Goal: Task Accomplishment & Management: Use online tool/utility

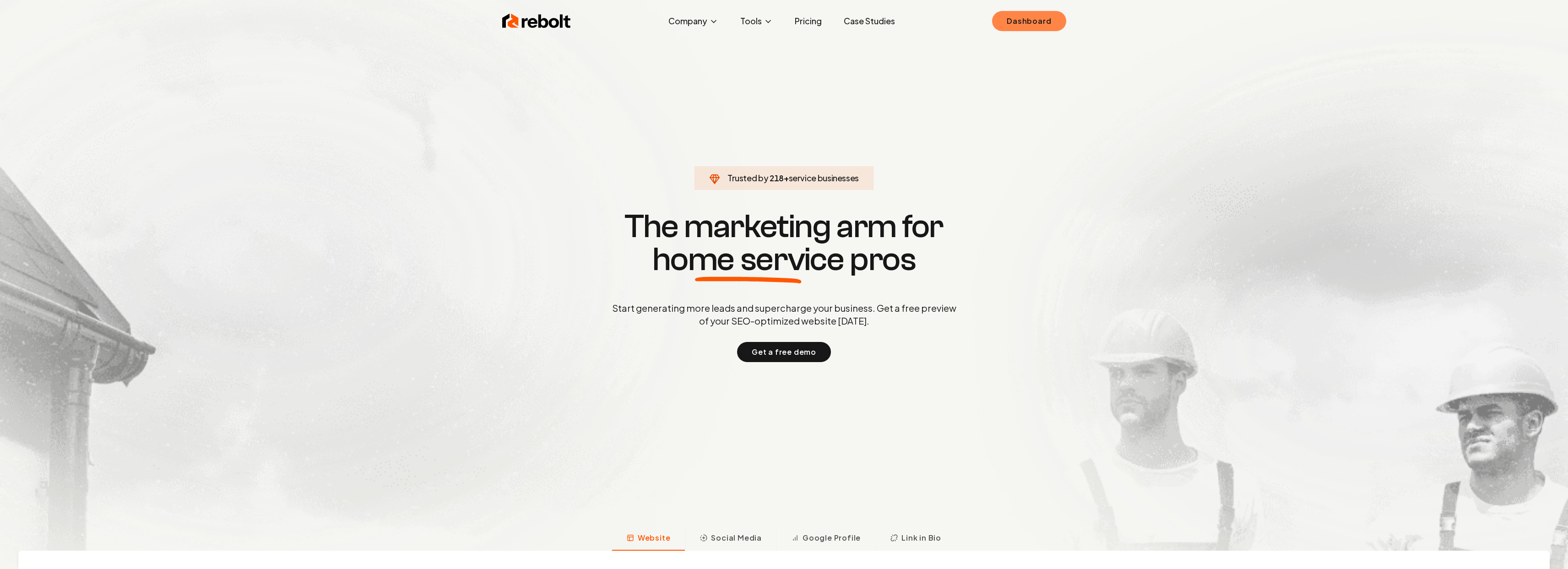
click at [1046, 15] on link "Dashboard" at bounding box center [1029, 21] width 74 height 20
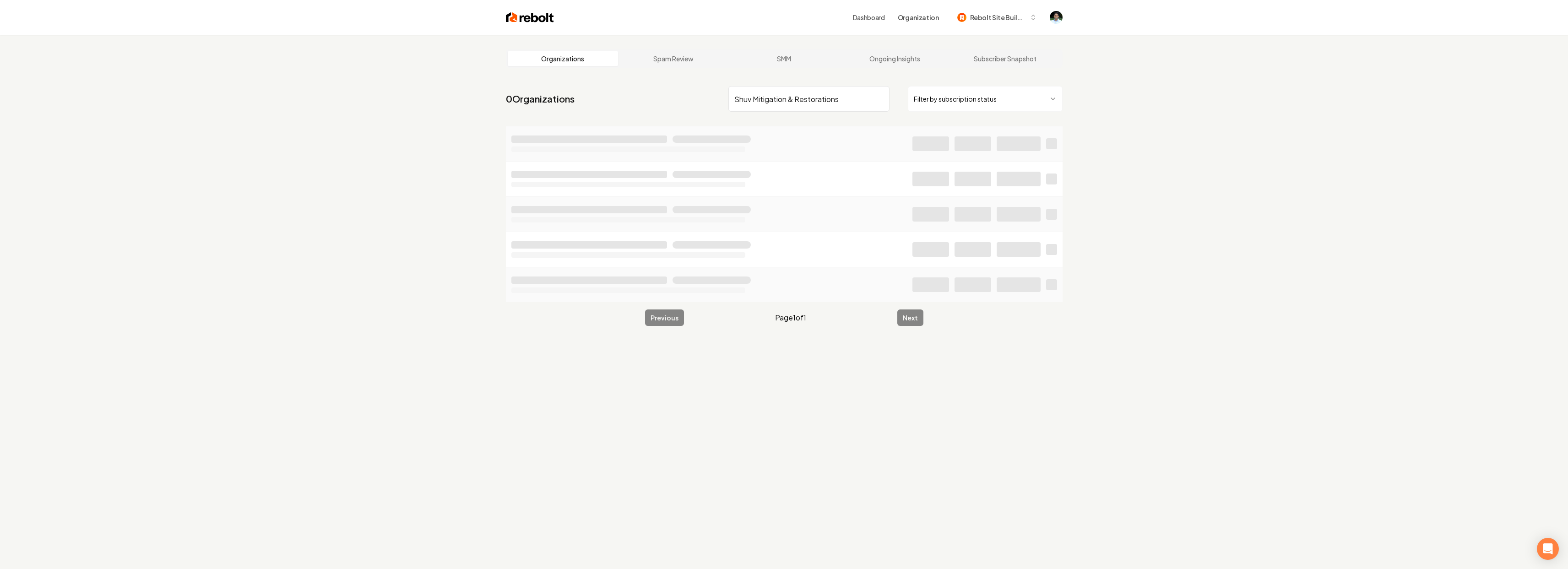
click at [856, 94] on input "Shuv Mitigation & Restorations" at bounding box center [809, 99] width 161 height 26
type input "Shuv Mitigation & Restorations"
click at [666, 99] on nav "0 Organizations Shuv Mitigation & Restorations Filter by subscription status" at bounding box center [784, 103] width 557 height 40
click at [763, 101] on input "Shuv Mitigation & Restorations" at bounding box center [809, 99] width 161 height 26
click at [822, 101] on input "Shuv Mitigation & Restorations" at bounding box center [809, 99] width 161 height 26
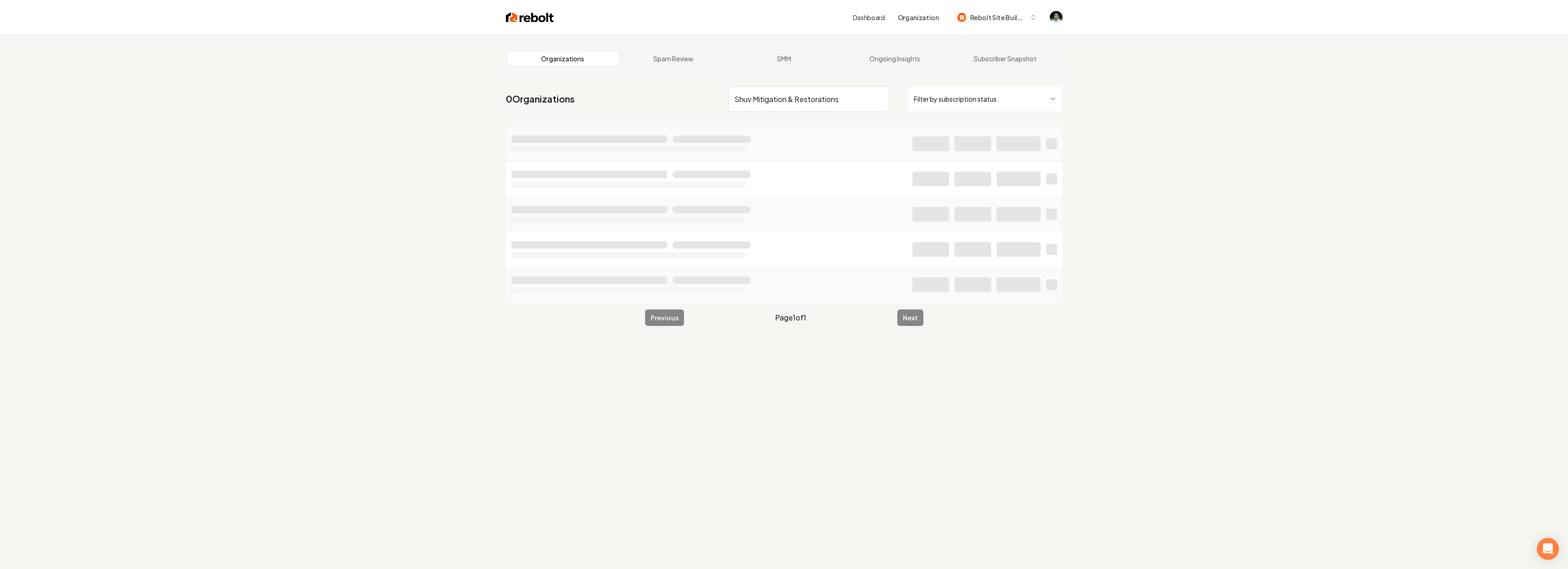
click at [822, 101] on input "Shuv Mitigation & Restorations" at bounding box center [809, 99] width 161 height 26
click at [845, 100] on input "Shuv Mitigation & Restorations" at bounding box center [809, 99] width 161 height 26
click at [846, 100] on input "Shuv Mitigation & Restorations" at bounding box center [809, 99] width 161 height 26
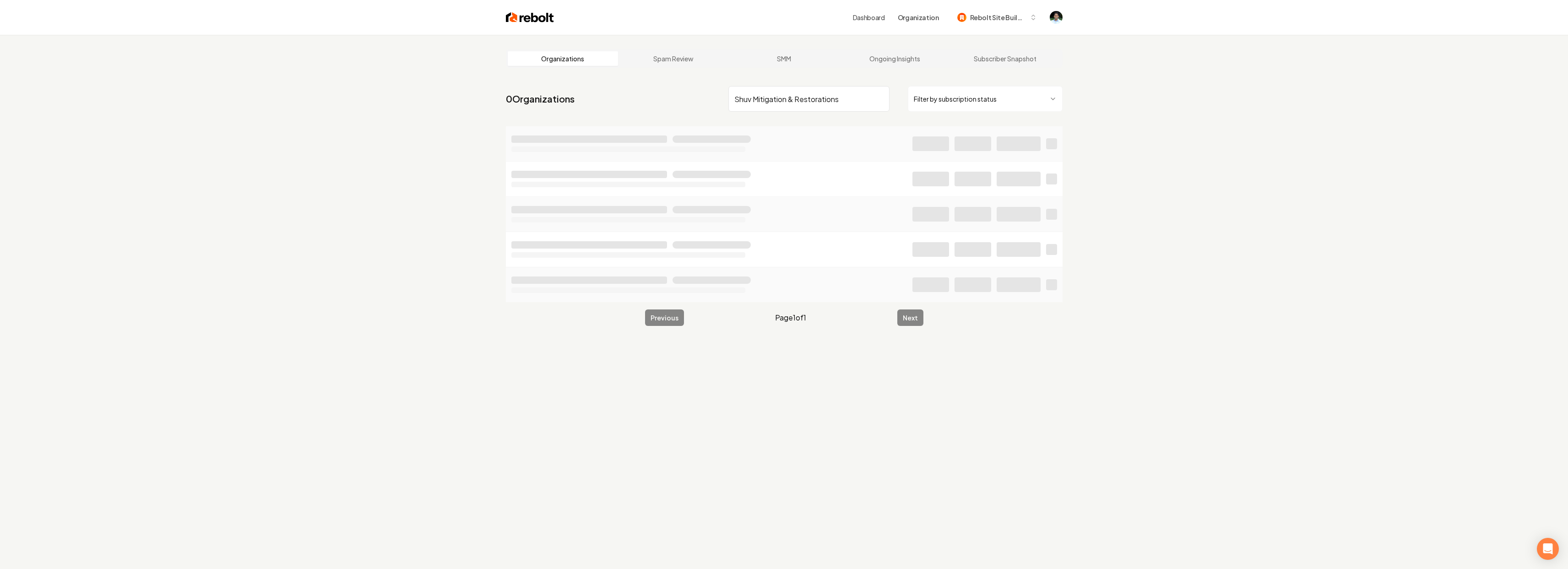
click at [846, 100] on input "Shuv Mitigation & Restorations" at bounding box center [809, 99] width 161 height 26
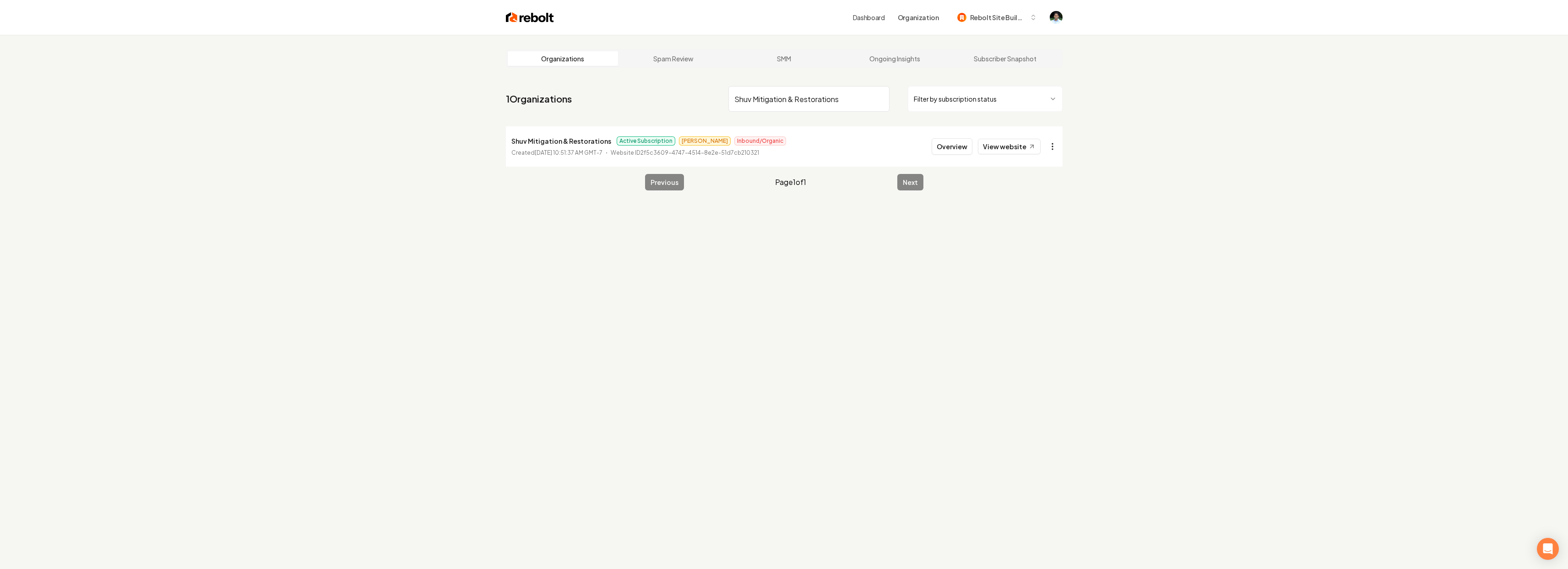
click at [1056, 147] on html "Dashboard Organization Rebolt Site Builder Organizations Spam Review SMM Ongoin…" at bounding box center [784, 284] width 1568 height 569
click at [1026, 244] on link "View in Stripe" at bounding box center [1029, 240] width 58 height 15
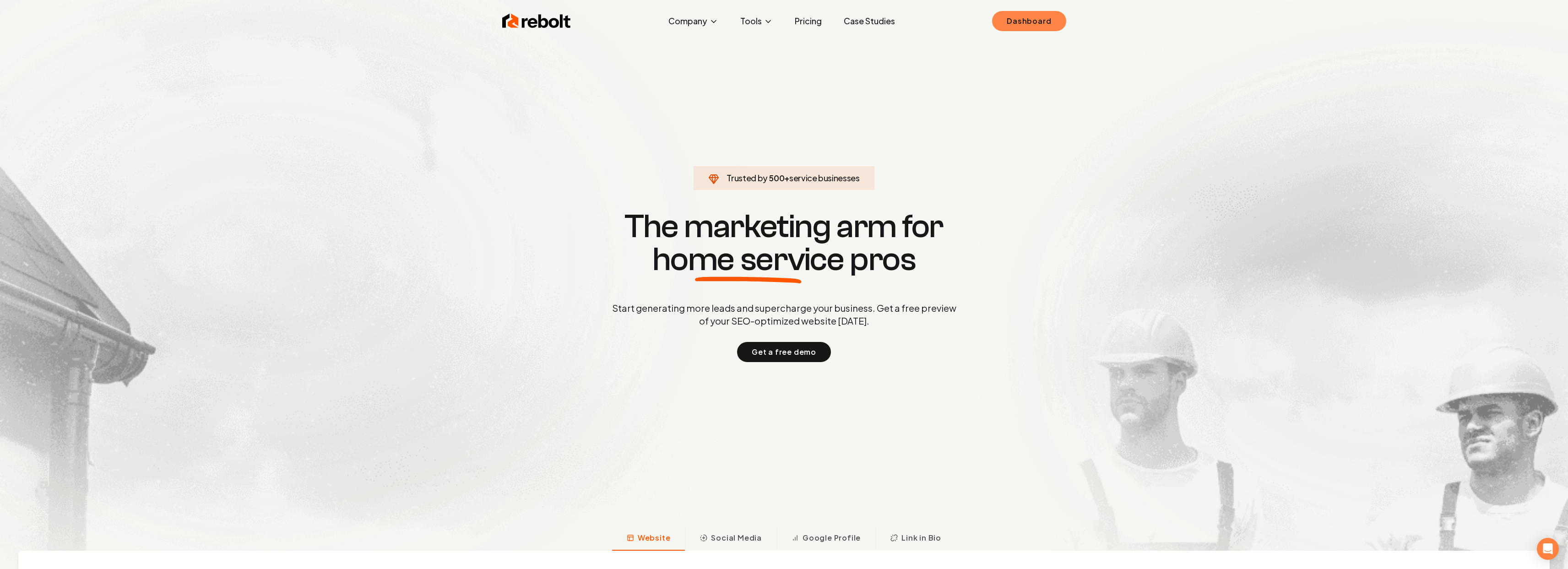
click at [1042, 20] on link "Dashboard" at bounding box center [1029, 21] width 74 height 20
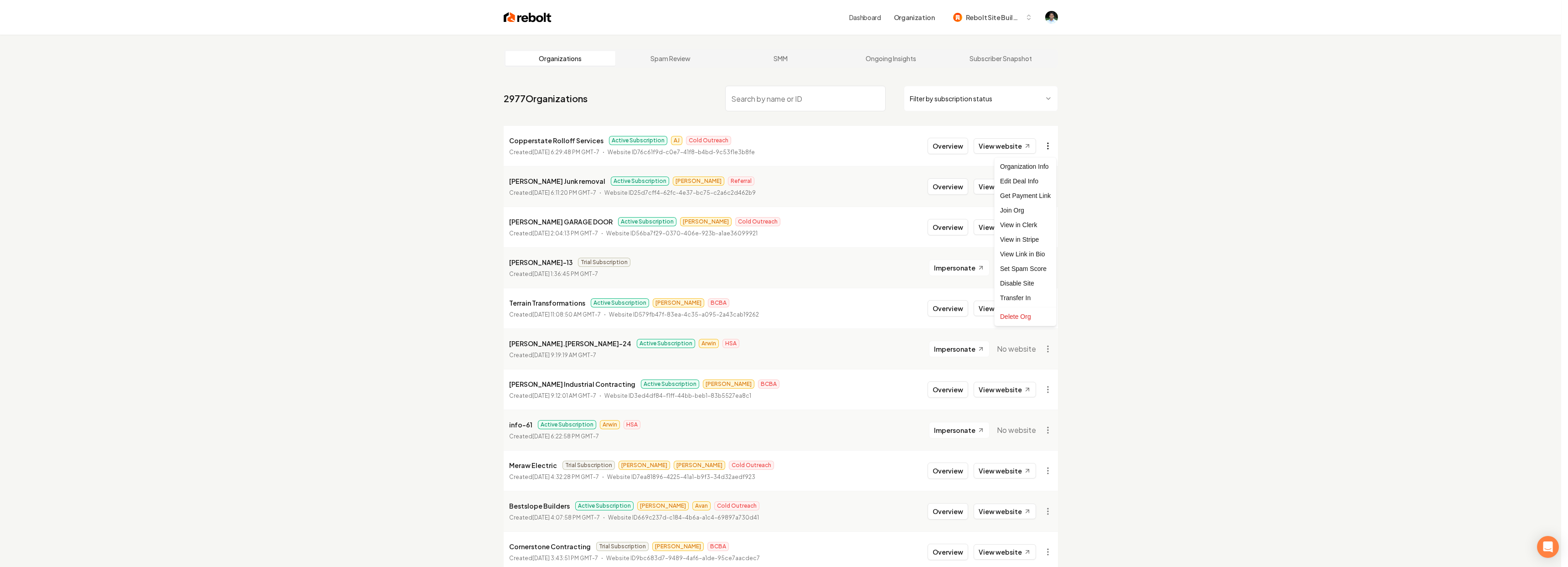
click at [1054, 144] on html "Dashboard Organization Rebolt Site Builder Organizations Spam Review SMM Ongoin…" at bounding box center [784, 283] width 1568 height 567
click at [1031, 233] on link "View in Stripe" at bounding box center [1025, 239] width 58 height 15
click at [754, 97] on input "search" at bounding box center [805, 99] width 161 height 26
paste input "HausKeeping Co"
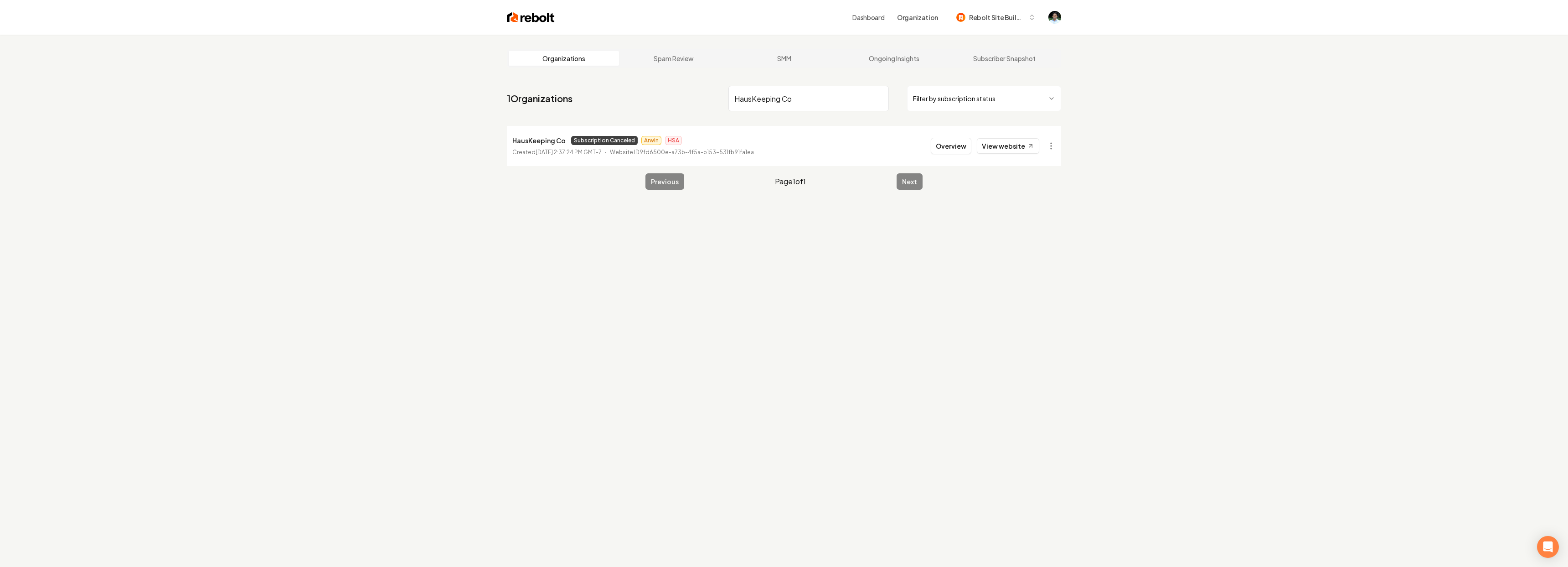
click at [1049, 146] on html "Dashboard Organization Rebolt Site Builder Organizations Spam Review SMM Ongoin…" at bounding box center [784, 283] width 1568 height 567
click at [1026, 241] on link "View in Stripe" at bounding box center [1025, 239] width 58 height 15
click at [761, 100] on input "HausKeeping Co" at bounding box center [805, 99] width 161 height 26
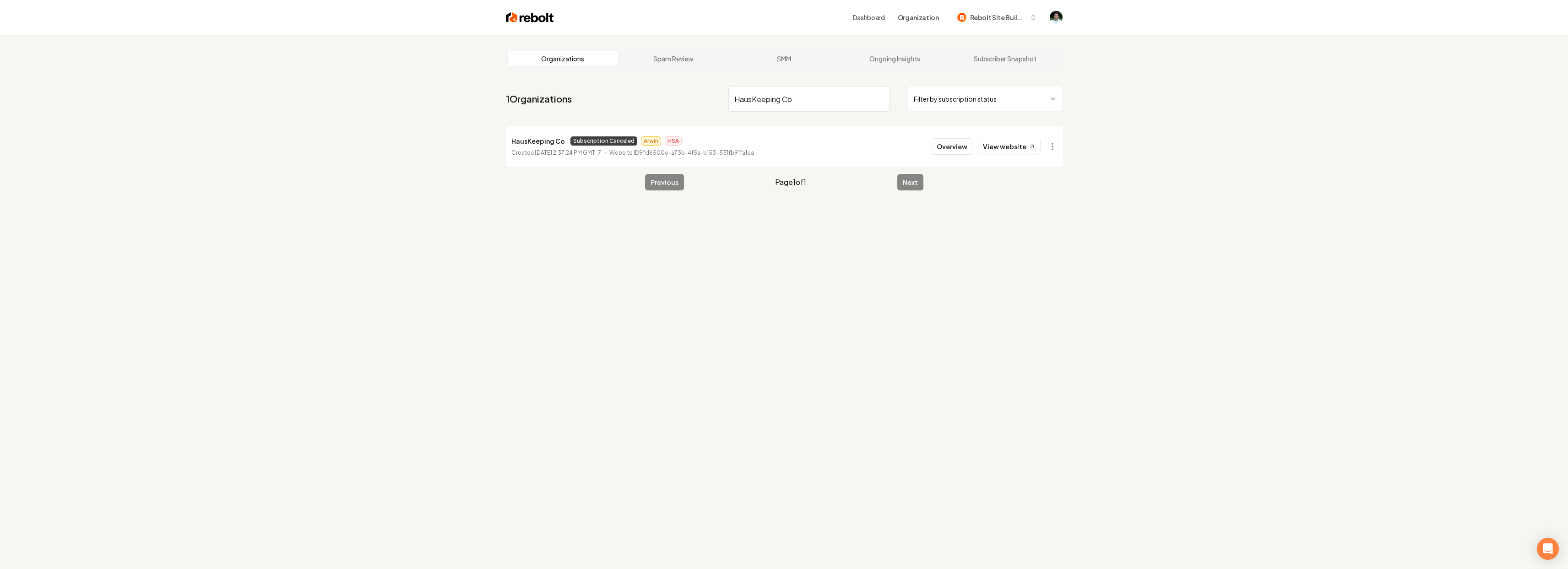
paste input "Ironhorse Roofing"
type input "Ironhorse Roofing"
click at [1049, 145] on html "Dashboard Organization Rebolt Site Builder Organizations Spam Review SMM Ongoin…" at bounding box center [787, 284] width 1575 height 569
click at [1039, 235] on link "View in Stripe" at bounding box center [1029, 240] width 58 height 15
